Goal: Information Seeking & Learning: Learn about a topic

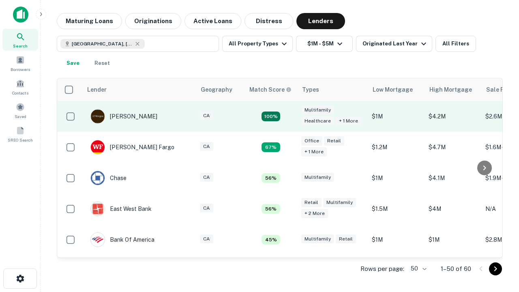
click at [288, 116] on td "100%" at bounding box center [270, 116] width 53 height 31
